Goal: Task Accomplishment & Management: Complete application form

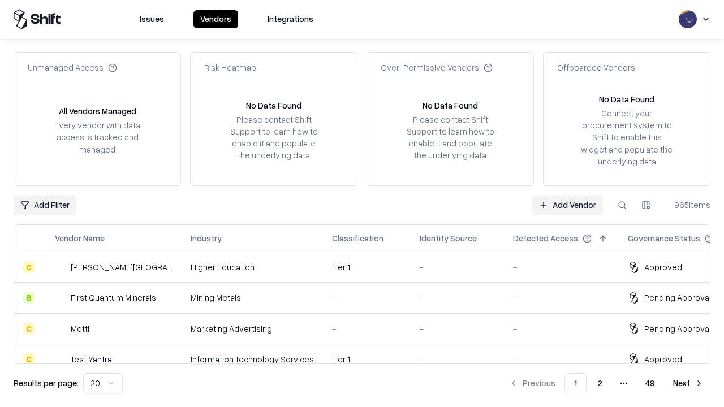
click at [567, 205] on link "Add Vendor" at bounding box center [567, 205] width 71 height 20
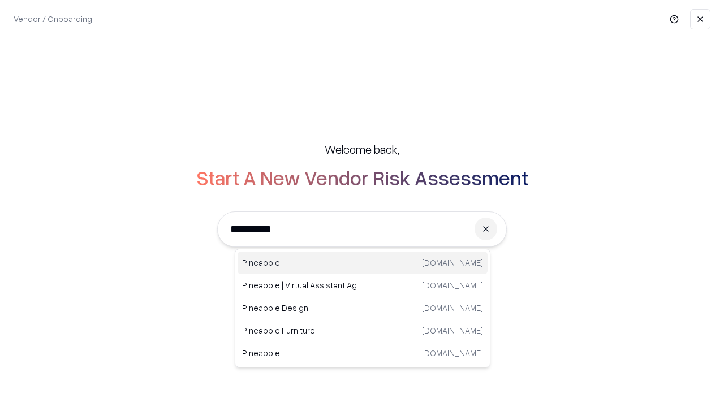
click at [363, 263] on div "Pineapple [DOMAIN_NAME]" at bounding box center [363, 263] width 250 height 23
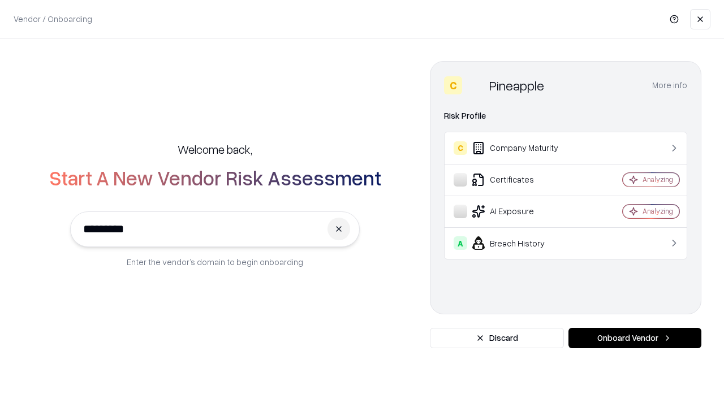
type input "*********"
click at [635, 338] on button "Onboard Vendor" at bounding box center [635, 338] width 133 height 20
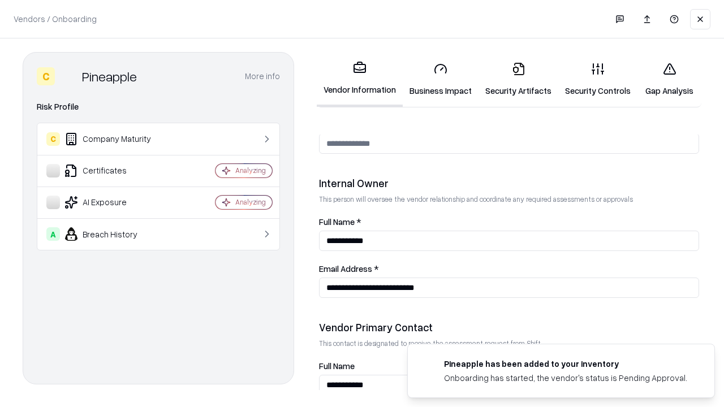
scroll to position [586, 0]
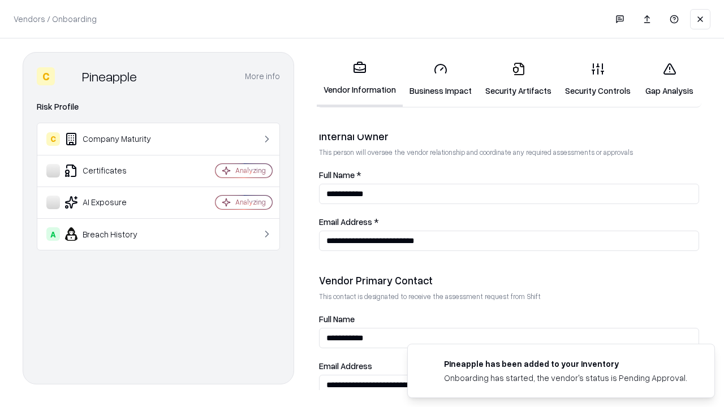
click at [441, 79] on link "Business Impact" at bounding box center [441, 79] width 76 height 53
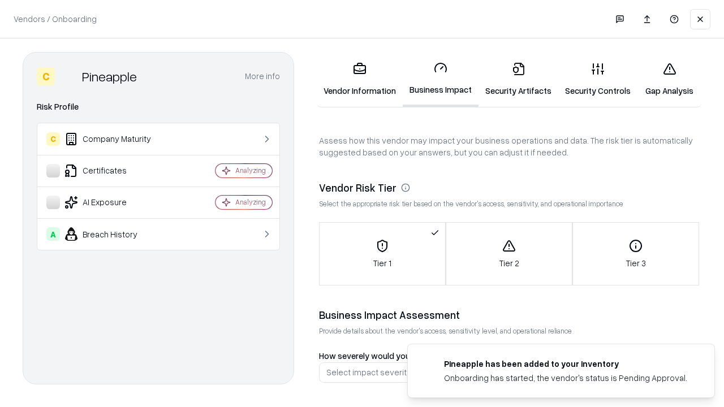
click at [669, 79] on link "Gap Analysis" at bounding box center [670, 79] width 64 height 53
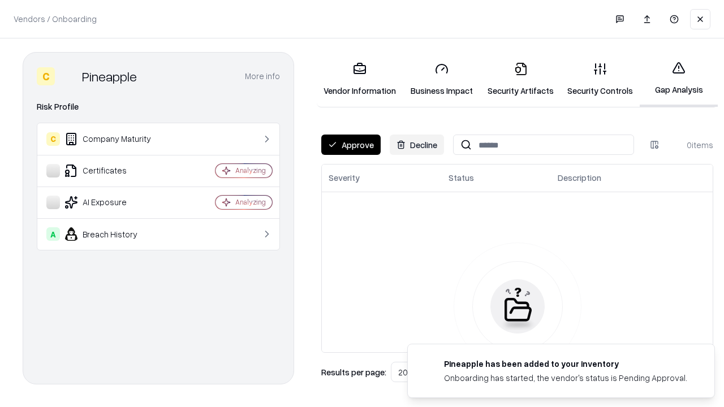
click at [351, 145] on button "Approve" at bounding box center [350, 145] width 59 height 20
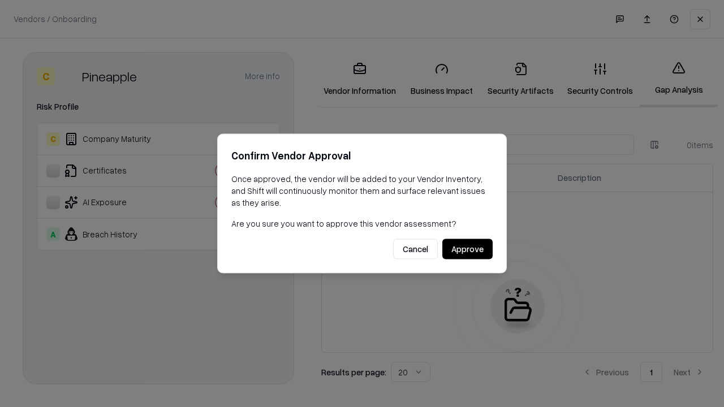
click at [467, 249] on button "Approve" at bounding box center [467, 249] width 50 height 20
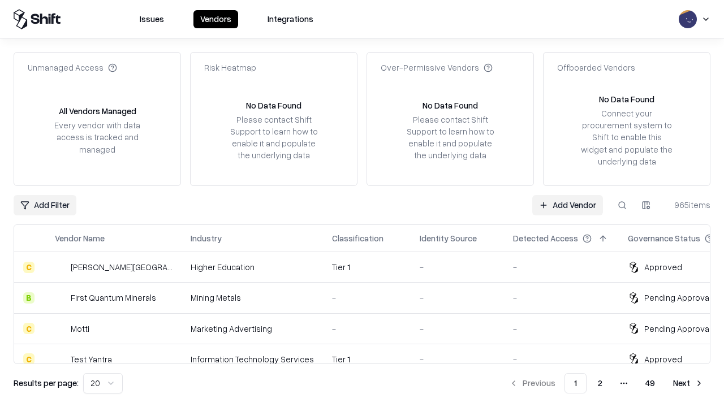
click at [567, 205] on link "Add Vendor" at bounding box center [567, 205] width 71 height 20
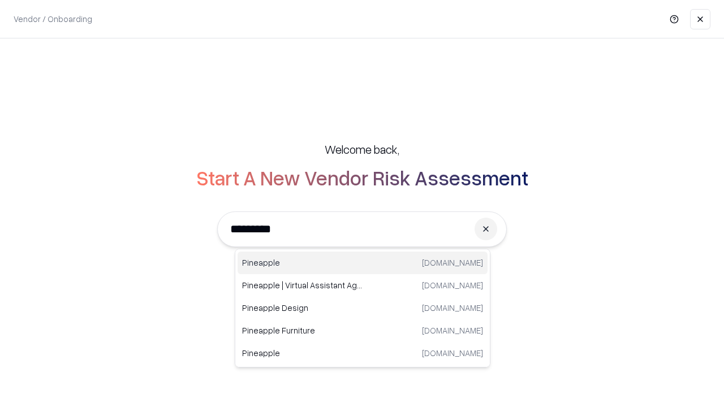
click at [363, 263] on div "Pineapple [DOMAIN_NAME]" at bounding box center [363, 263] width 250 height 23
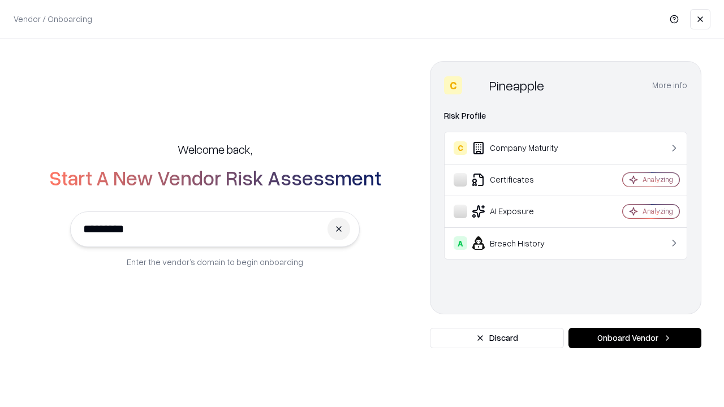
type input "*********"
click at [635, 338] on button "Onboard Vendor" at bounding box center [635, 338] width 133 height 20
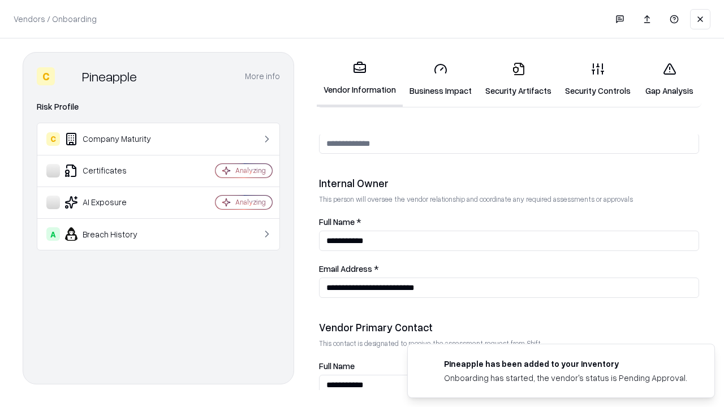
scroll to position [586, 0]
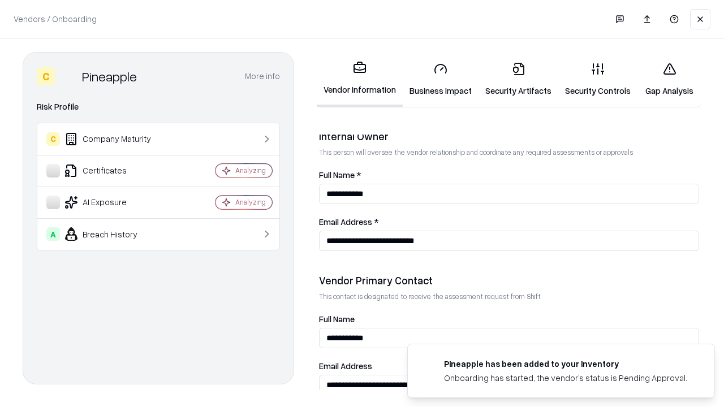
click at [669, 79] on link "Gap Analysis" at bounding box center [670, 79] width 64 height 53
